Goal: Transaction & Acquisition: Purchase product/service

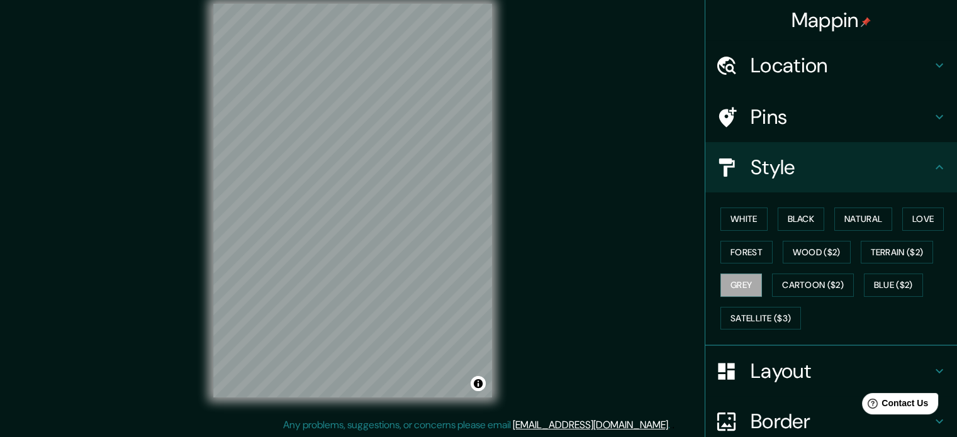
scroll to position [112, 0]
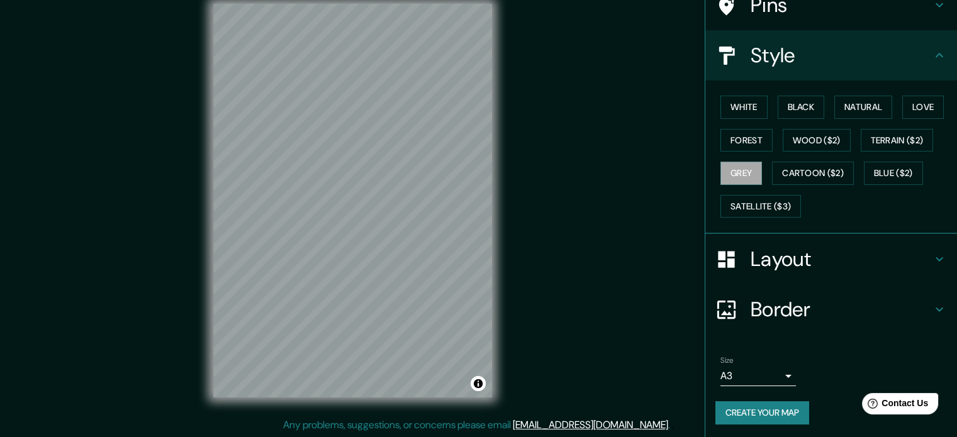
click at [596, 204] on div "Mappin Location Retiro, C1059, Comuna 1, Buenos Aires, Argentina Pins Style Whi…" at bounding box center [478, 211] width 957 height 454
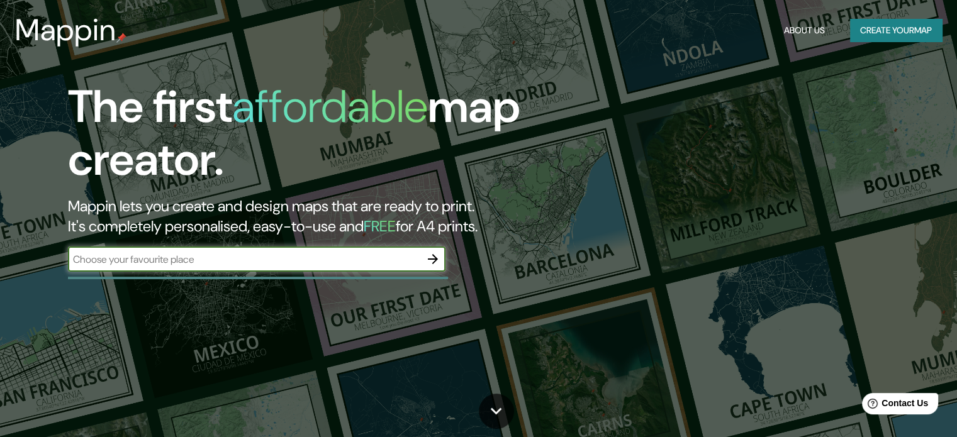
click at [367, 259] on input "text" at bounding box center [244, 259] width 352 height 14
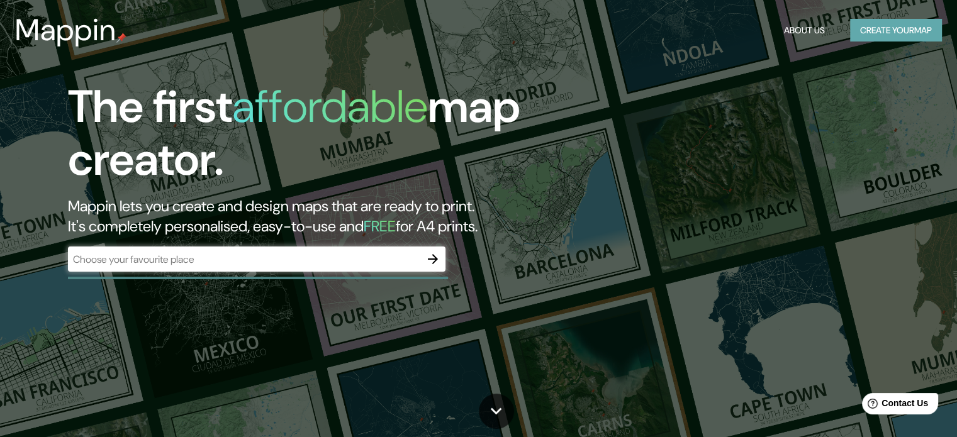
click at [867, 31] on button "Create your map" at bounding box center [896, 30] width 92 height 23
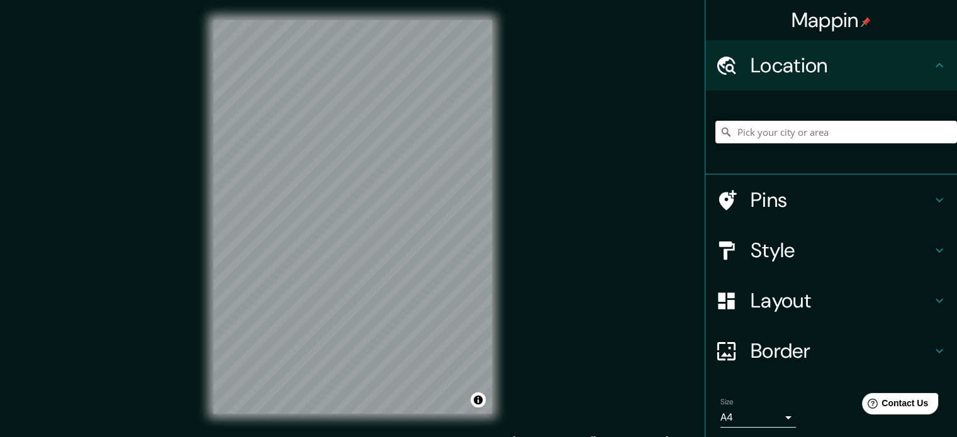
click at [760, 142] on input "Pick your city or area" at bounding box center [836, 132] width 242 height 23
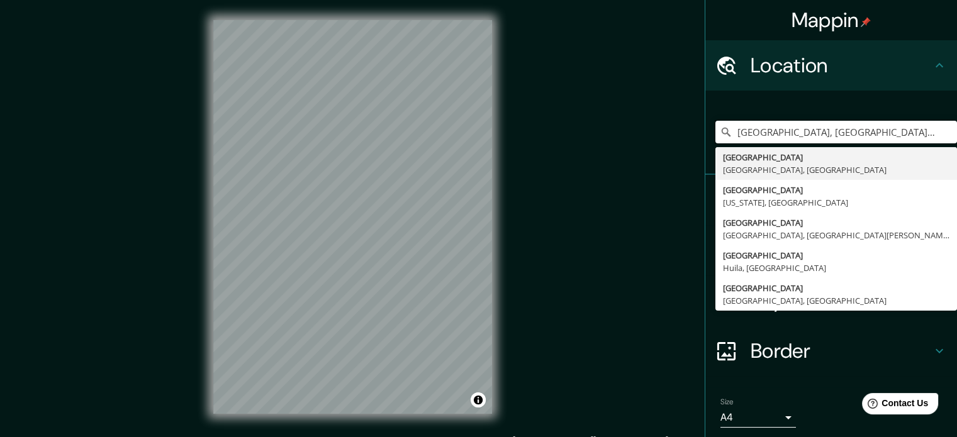
type input "[GEOGRAPHIC_DATA], [GEOGRAPHIC_DATA], [GEOGRAPHIC_DATA]"
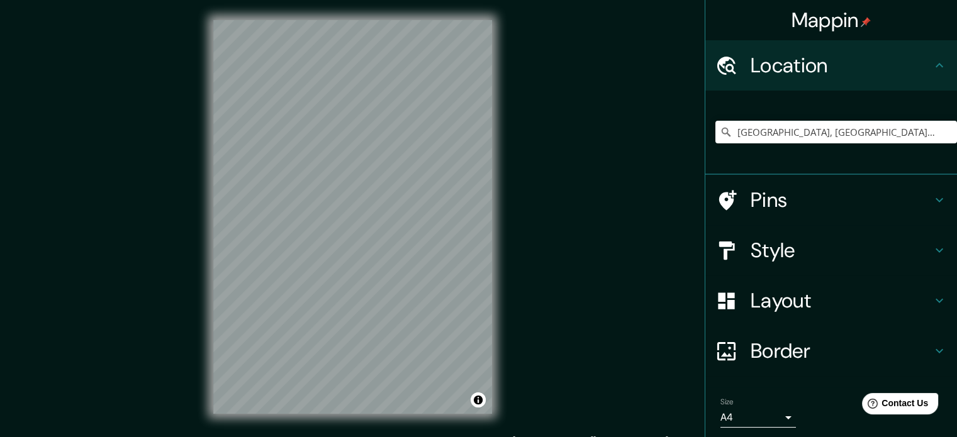
click at [523, 240] on div "Mappin Location [GEOGRAPHIC_DATA], [GEOGRAPHIC_DATA], [GEOGRAPHIC_DATA] [GEOGRA…" at bounding box center [478, 227] width 957 height 454
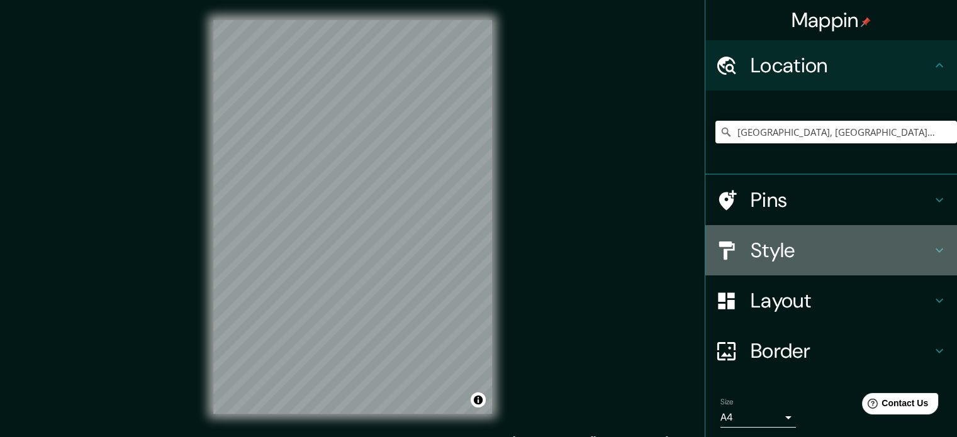
click at [809, 239] on h4 "Style" at bounding box center [841, 250] width 181 height 25
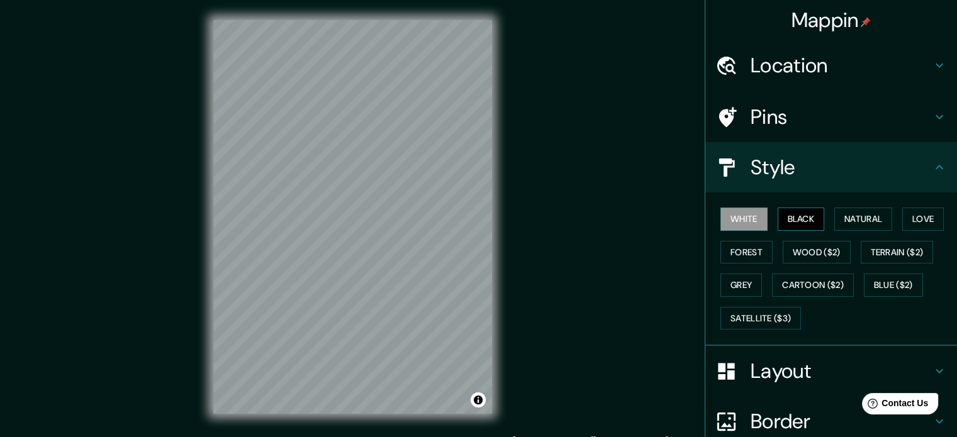
click at [795, 219] on button "Black" at bounding box center [801, 219] width 47 height 23
click at [194, 172] on div "© Mapbox © OpenStreetMap Improve this map" at bounding box center [352, 217] width 319 height 434
click at [605, 301] on div "Mappin Location [GEOGRAPHIC_DATA], [GEOGRAPHIC_DATA], [GEOGRAPHIC_DATA] [GEOGRA…" at bounding box center [478, 227] width 957 height 454
click at [831, 339] on div "Mappin Location [GEOGRAPHIC_DATA], [GEOGRAPHIC_DATA], [GEOGRAPHIC_DATA] [GEOGRA…" at bounding box center [478, 227] width 957 height 454
click at [616, 276] on div "Mappin Location [GEOGRAPHIC_DATA], [GEOGRAPHIC_DATA], [GEOGRAPHIC_DATA] [GEOGRA…" at bounding box center [478, 227] width 957 height 454
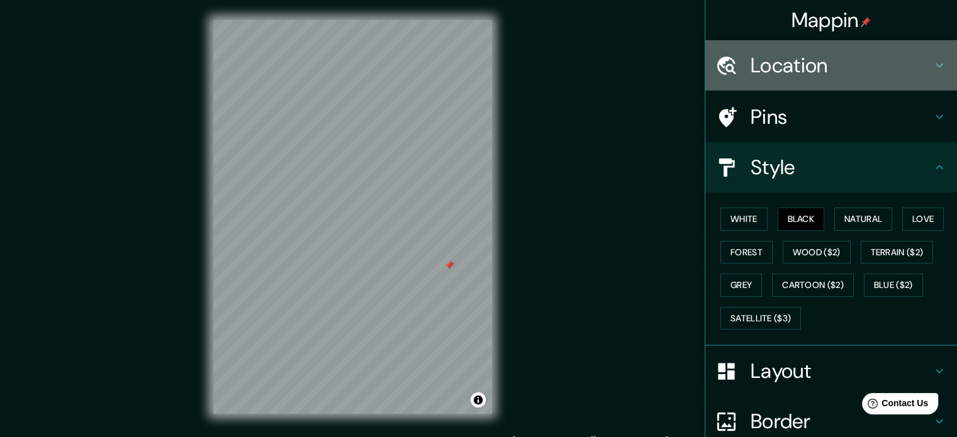
click at [787, 47] on div "Location" at bounding box center [831, 65] width 252 height 50
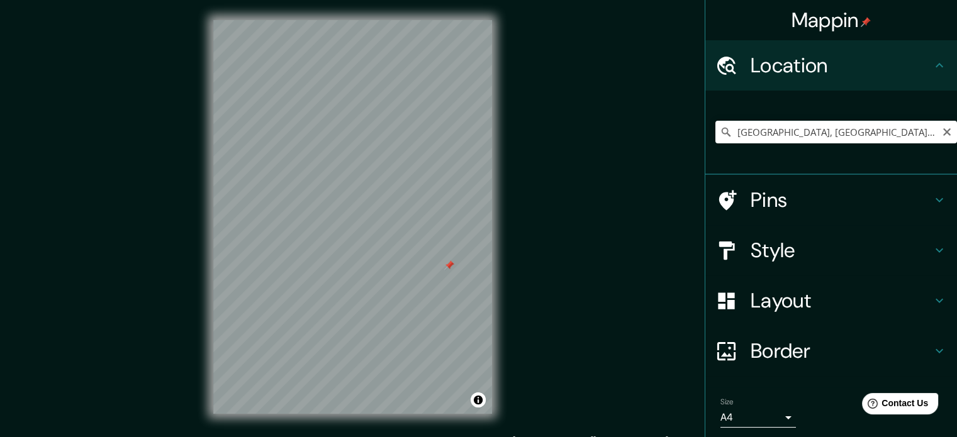
drag, startPoint x: 787, startPoint y: 47, endPoint x: 855, endPoint y: 137, distance: 113.1
click at [855, 137] on ul "Location [GEOGRAPHIC_DATA], [GEOGRAPHIC_DATA], [GEOGRAPHIC_DATA] [GEOGRAPHIC_DA…" at bounding box center [831, 260] width 252 height 441
click at [943, 130] on icon "Clear" at bounding box center [947, 132] width 8 height 8
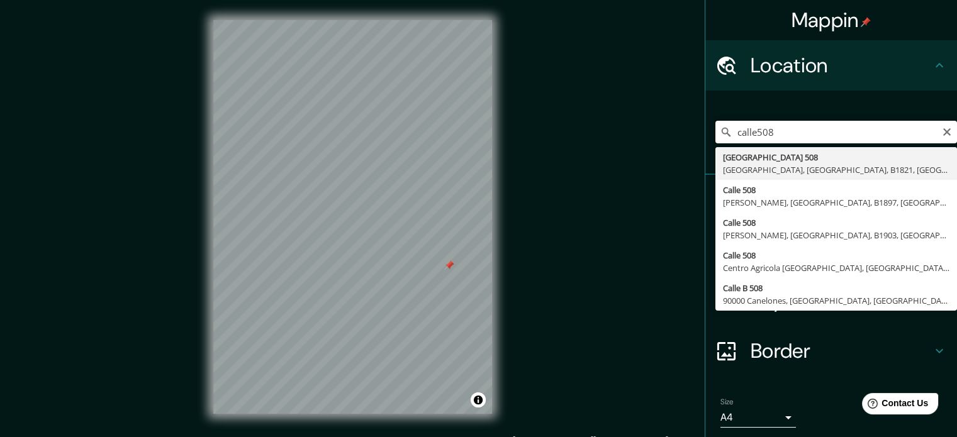
click at [748, 130] on input "calle508" at bounding box center [836, 132] width 242 height 23
click at [771, 133] on input "calle 508" at bounding box center [836, 132] width 242 height 23
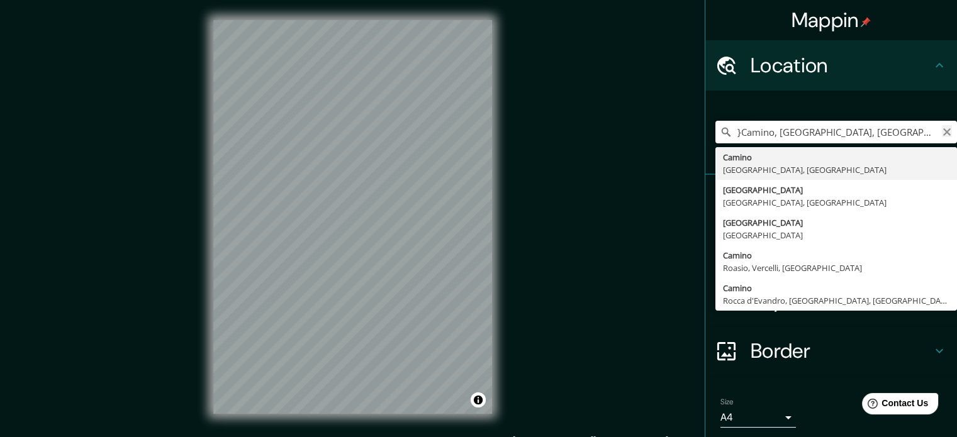
type input "}Camino, [GEOGRAPHIC_DATA], [GEOGRAPHIC_DATA]"
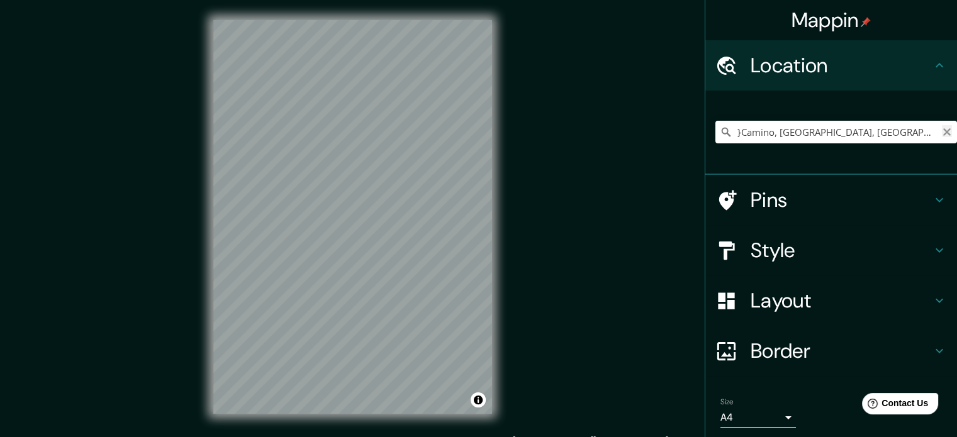
click at [942, 131] on icon "Clear" at bounding box center [947, 132] width 10 height 10
click at [72, 0] on html "Mappin Location [GEOGRAPHIC_DATA], [PERSON_NAME], [GEOGRAPHIC_DATA], B1894, [GE…" at bounding box center [478, 218] width 957 height 437
click at [896, 134] on input "[GEOGRAPHIC_DATA], [PERSON_NAME], [GEOGRAPHIC_DATA], B1894, [GEOGRAPHIC_DATA]" at bounding box center [836, 132] width 242 height 23
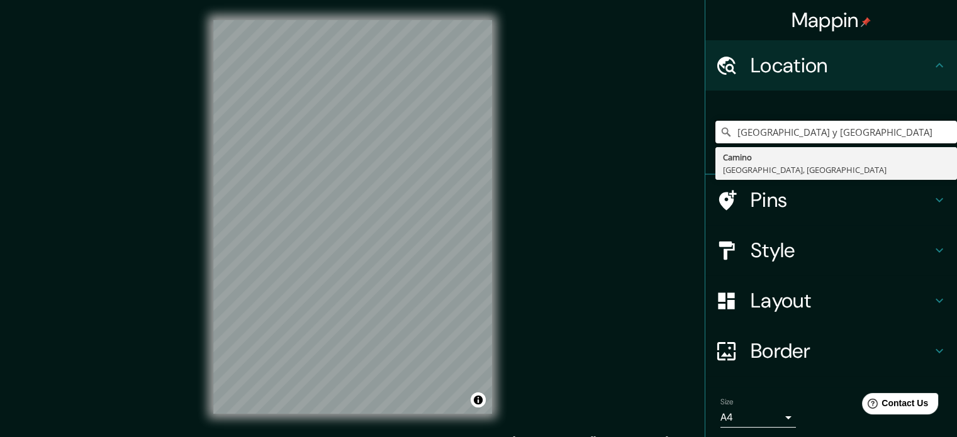
type input "[GEOGRAPHIC_DATA] y [GEOGRAPHIC_DATA]"
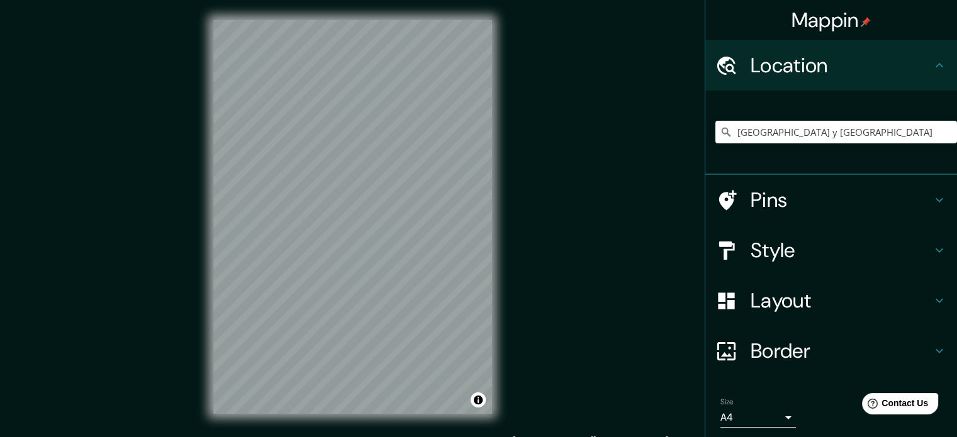
click at [179, 100] on div "Mappin Location [GEOGRAPHIC_DATA] y [GEOGRAPHIC_DATA], [GEOGRAPHIC_DATA] Pins S…" at bounding box center [478, 227] width 957 height 454
click at [174, 120] on div "Mappin Location [GEOGRAPHIC_DATA] y [GEOGRAPHIC_DATA], [GEOGRAPHIC_DATA] Pins S…" at bounding box center [478, 227] width 957 height 454
click at [438, 240] on div at bounding box center [439, 240] width 10 height 10
click at [105, 130] on div "Mappin Location [GEOGRAPHIC_DATA] y [GEOGRAPHIC_DATA], [GEOGRAPHIC_DATA] Pins S…" at bounding box center [478, 227] width 957 height 454
click at [140, 99] on div "Mappin Location [GEOGRAPHIC_DATA] y [GEOGRAPHIC_DATA], [GEOGRAPHIC_DATA] Pins S…" at bounding box center [478, 227] width 957 height 454
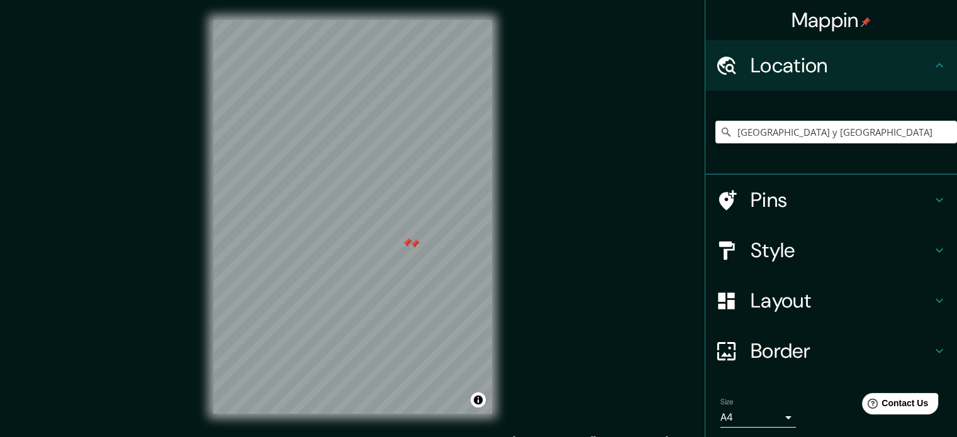
click at [411, 245] on div at bounding box center [415, 244] width 10 height 10
click at [406, 238] on div at bounding box center [407, 243] width 10 height 10
click at [212, 189] on div "© Mapbox © OpenStreetMap Improve this map" at bounding box center [352, 217] width 319 height 434
click at [783, 241] on h4 "Style" at bounding box center [841, 250] width 181 height 25
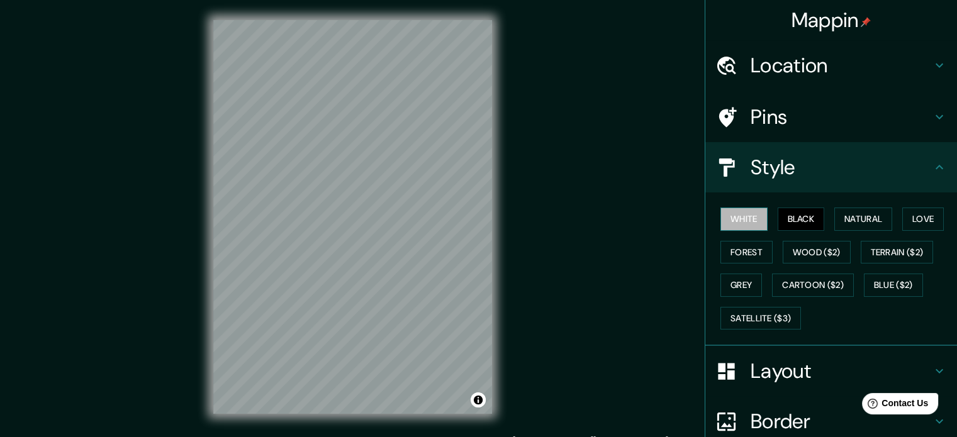
click at [733, 216] on button "White" at bounding box center [743, 219] width 47 height 23
click at [868, 213] on button "Natural" at bounding box center [863, 219] width 58 height 23
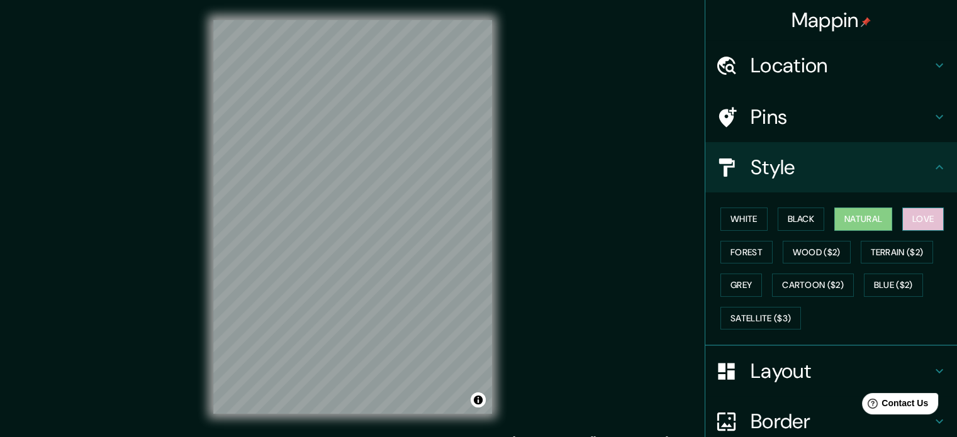
click at [910, 217] on button "Love" at bounding box center [923, 219] width 42 height 23
click at [736, 247] on button "Forest" at bounding box center [746, 252] width 52 height 23
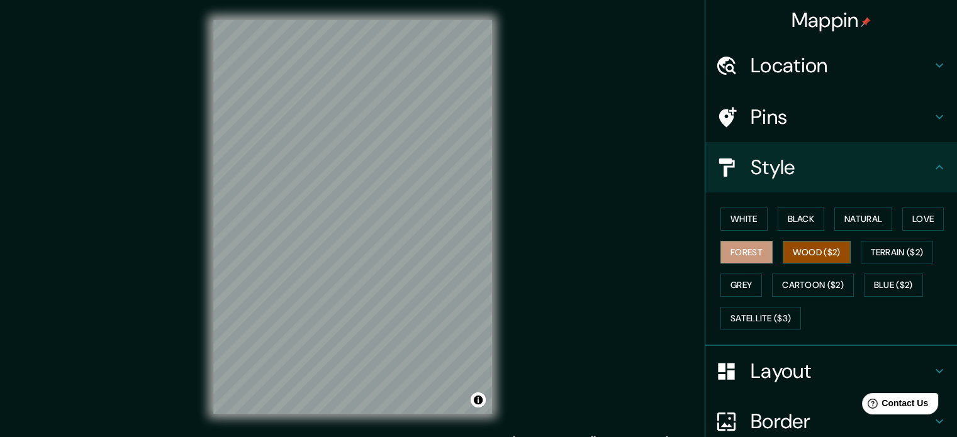
click at [790, 246] on button "Wood ($2)" at bounding box center [817, 252] width 68 height 23
click at [870, 249] on button "Terrain ($2)" at bounding box center [897, 252] width 73 height 23
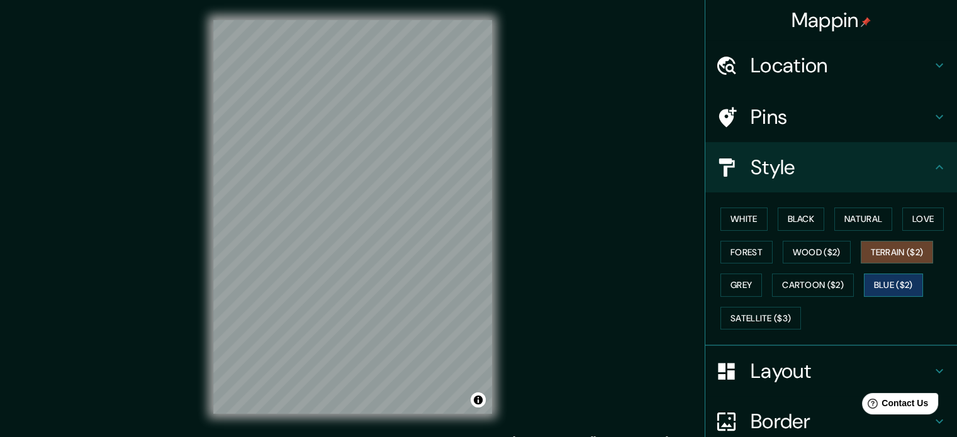
click at [864, 284] on button "Blue ($2)" at bounding box center [893, 285] width 59 height 23
click at [733, 280] on button "Grey" at bounding box center [741, 285] width 42 height 23
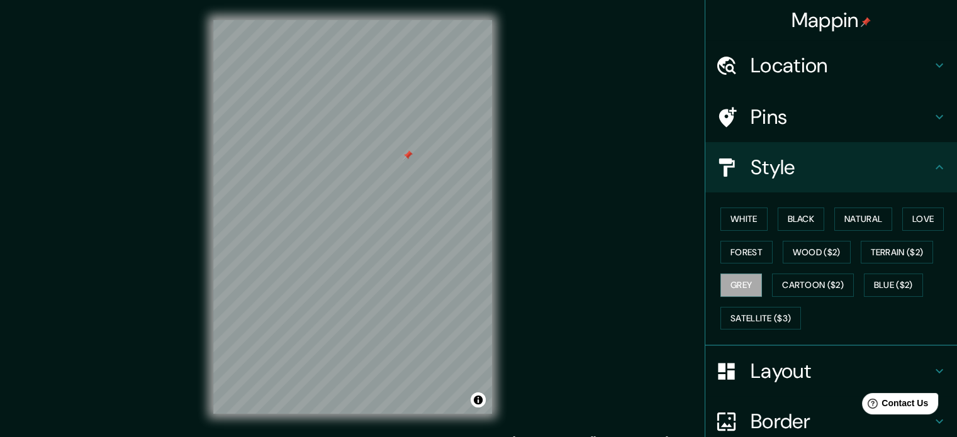
click at [405, 158] on div at bounding box center [408, 155] width 10 height 10
click at [616, 354] on div "Mappin Location [GEOGRAPHIC_DATA] y [GEOGRAPHIC_DATA], [GEOGRAPHIC_DATA] Pins S…" at bounding box center [478, 227] width 957 height 454
click at [783, 222] on button "Black" at bounding box center [801, 219] width 47 height 23
click at [392, 213] on div at bounding box center [390, 213] width 10 height 10
click at [727, 286] on button "Grey" at bounding box center [741, 285] width 42 height 23
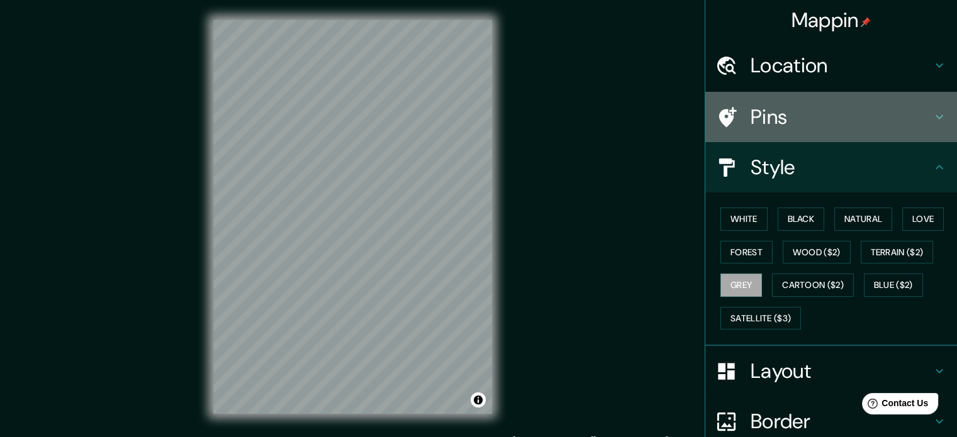
click at [763, 127] on h4 "Pins" at bounding box center [841, 116] width 181 height 25
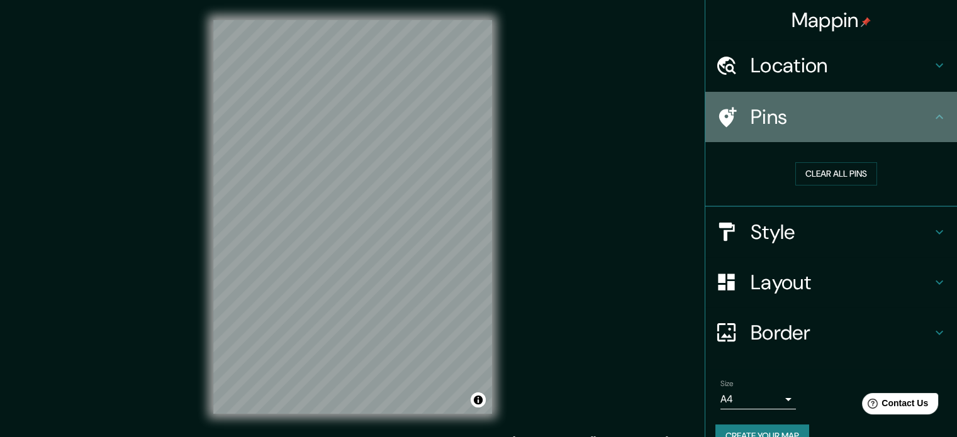
click at [763, 127] on h4 "Pins" at bounding box center [841, 116] width 181 height 25
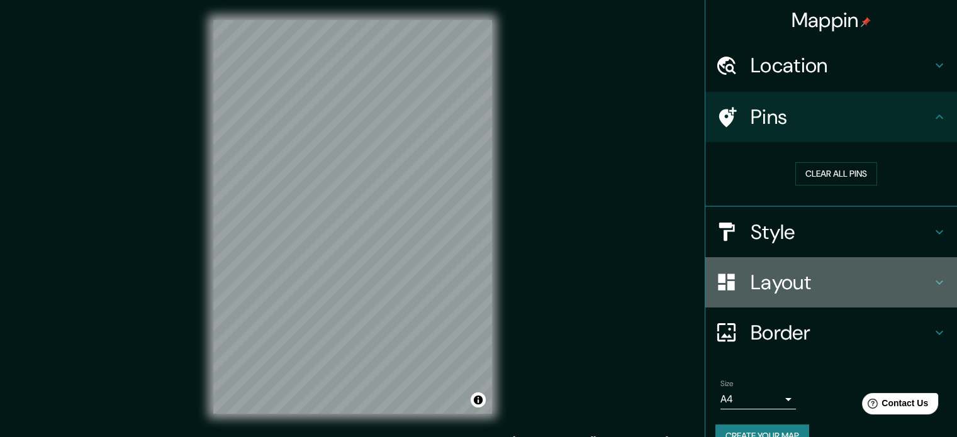
click at [755, 289] on h4 "Layout" at bounding box center [841, 282] width 181 height 25
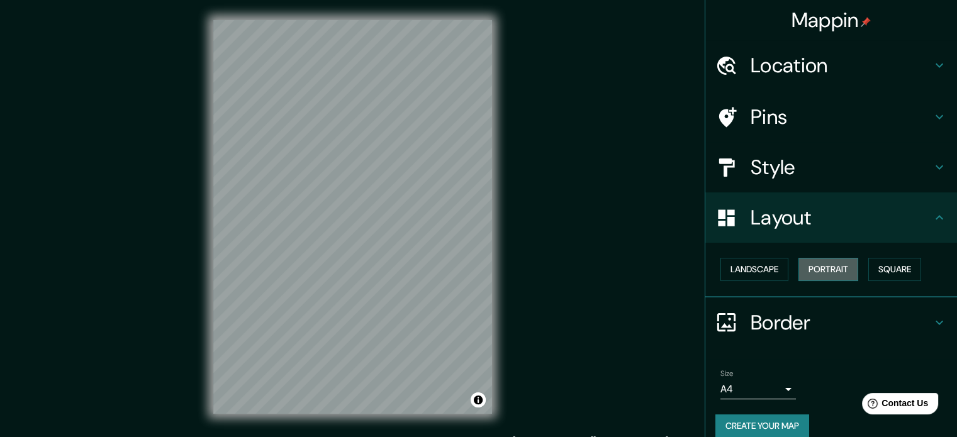
click at [819, 271] on button "Portrait" at bounding box center [828, 269] width 60 height 23
click at [759, 267] on button "Landscape" at bounding box center [754, 269] width 68 height 23
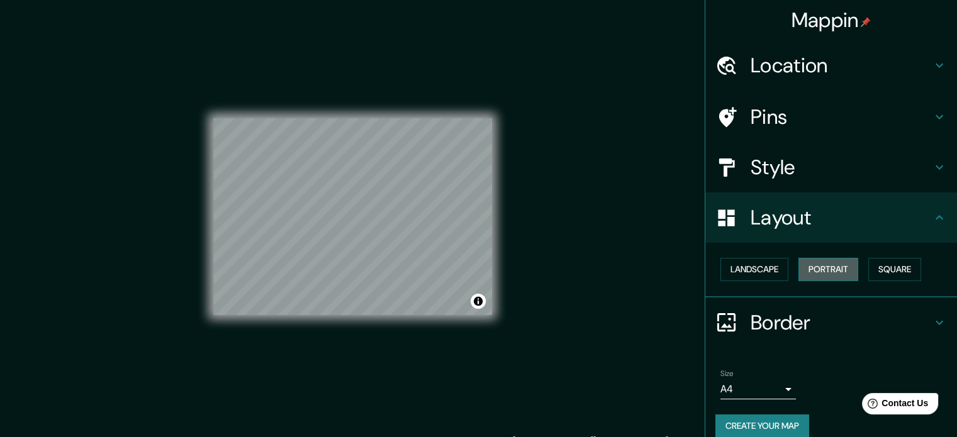
click at [827, 274] on button "Portrait" at bounding box center [828, 269] width 60 height 23
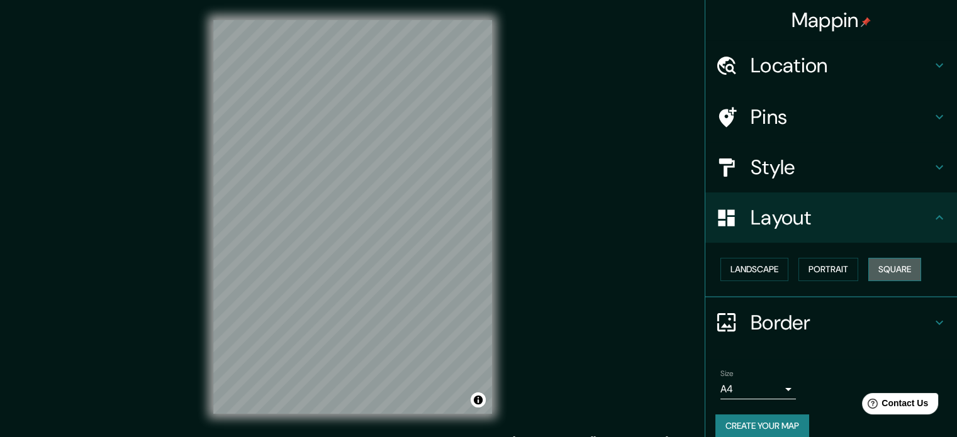
click at [894, 274] on button "Square" at bounding box center [894, 269] width 53 height 23
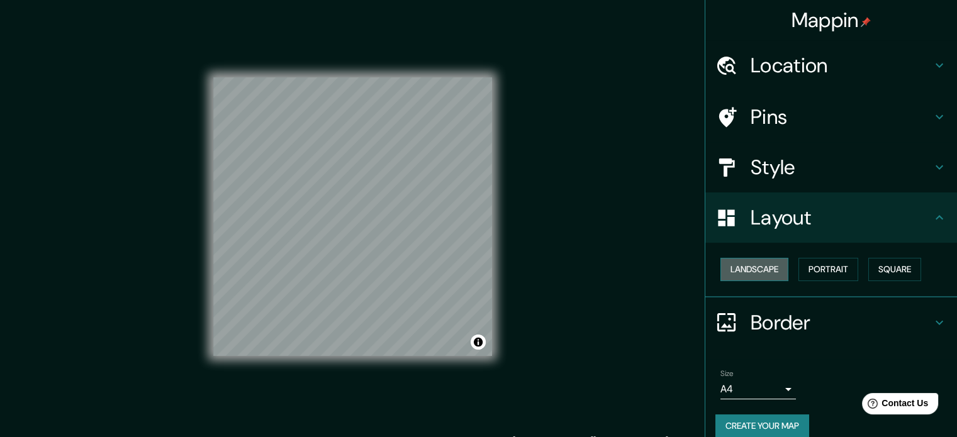
click at [765, 263] on button "Landscape" at bounding box center [754, 269] width 68 height 23
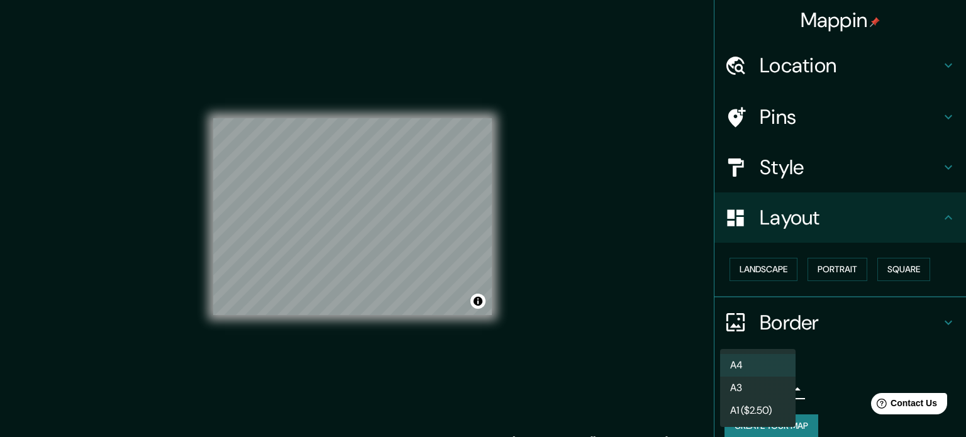
click at [748, 379] on body "Mappin Location [GEOGRAPHIC_DATA] y [GEOGRAPHIC_DATA], [GEOGRAPHIC_DATA] Pins S…" at bounding box center [483, 218] width 966 height 437
click at [743, 383] on li "A3" at bounding box center [758, 388] width 76 height 23
type input "a4"
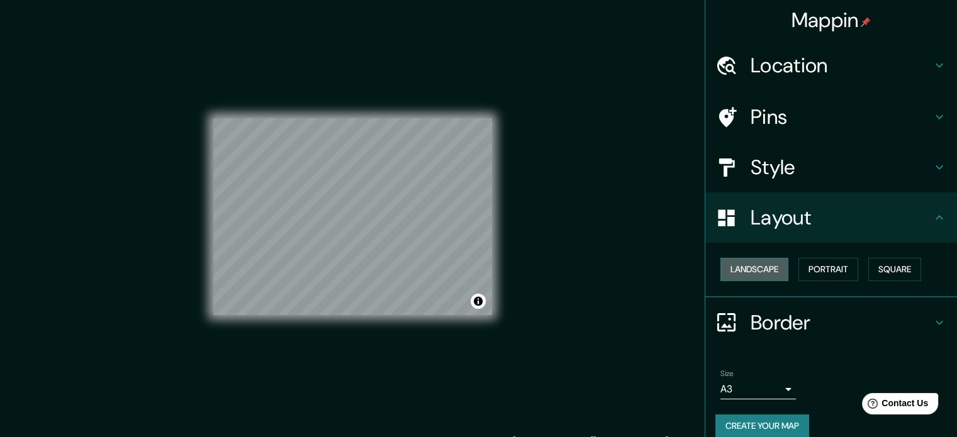
click at [731, 263] on button "Landscape" at bounding box center [754, 269] width 68 height 23
click at [799, 265] on button "Portrait" at bounding box center [828, 269] width 60 height 23
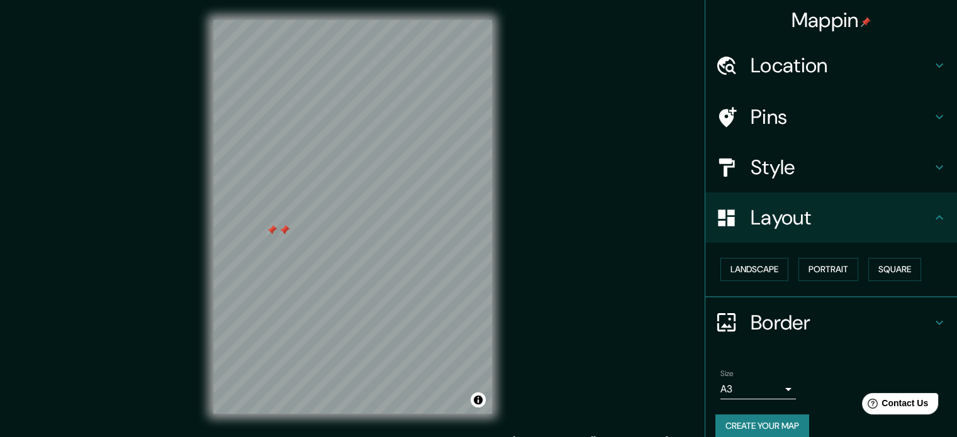
click at [272, 232] on div at bounding box center [272, 230] width 10 height 10
click at [271, 230] on div at bounding box center [272, 230] width 10 height 10
click at [284, 231] on div at bounding box center [284, 230] width 10 height 10
click at [282, 228] on div at bounding box center [284, 230] width 10 height 10
click at [282, 227] on div at bounding box center [284, 230] width 10 height 10
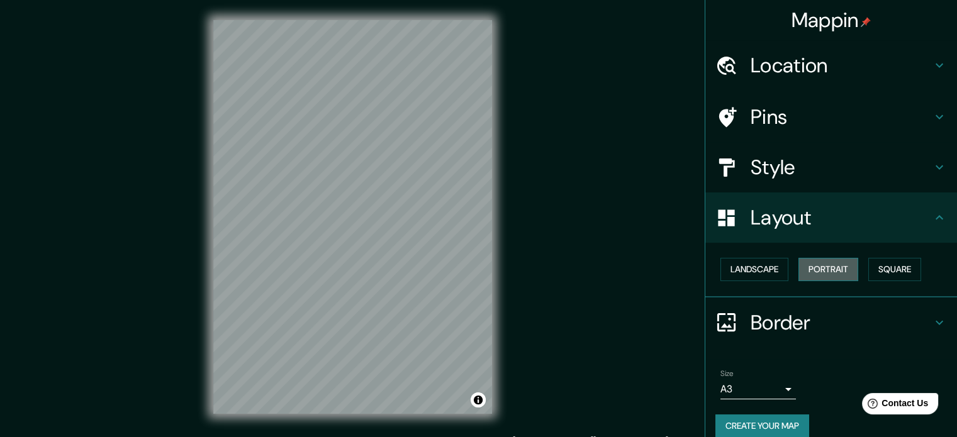
click at [818, 267] on button "Portrait" at bounding box center [828, 269] width 60 height 23
click at [736, 266] on button "Landscape" at bounding box center [754, 269] width 68 height 23
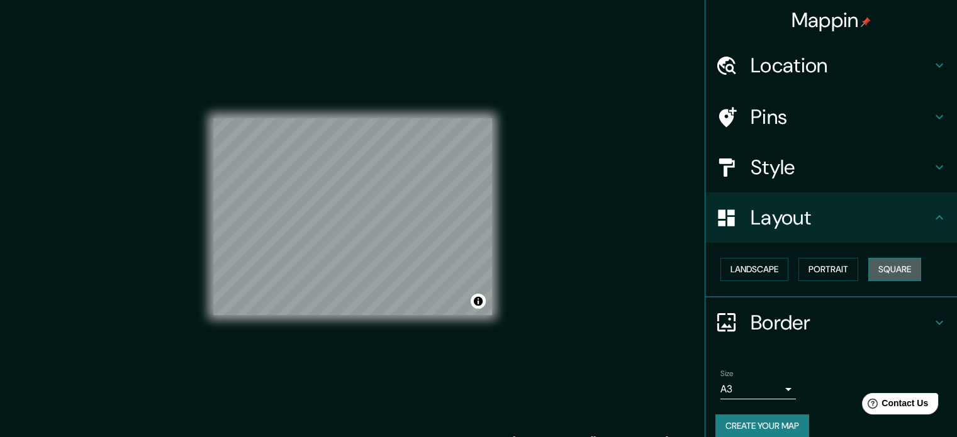
click at [891, 272] on button "Square" at bounding box center [894, 269] width 53 height 23
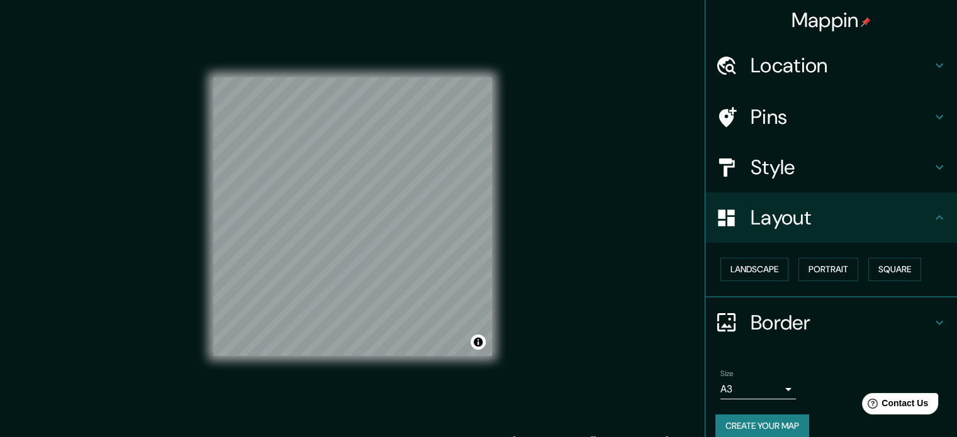
click at [654, 335] on div "Mappin Location [GEOGRAPHIC_DATA] y [GEOGRAPHIC_DATA], [GEOGRAPHIC_DATA] Pins S…" at bounding box center [478, 227] width 957 height 454
